Goal: Task Accomplishment & Management: Manage account settings

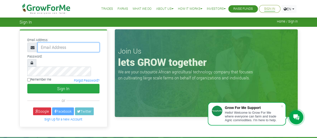
click at [60, 46] on input "email" at bounding box center [69, 48] width 62 height 10
type input "adjeiadzinyo@gmail.com"
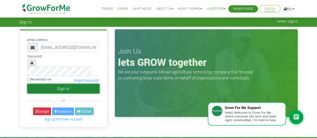
click at [81, 84] on button "Sign In" at bounding box center [63, 89] width 72 height 10
